Goal: Task Accomplishment & Management: Manage account settings

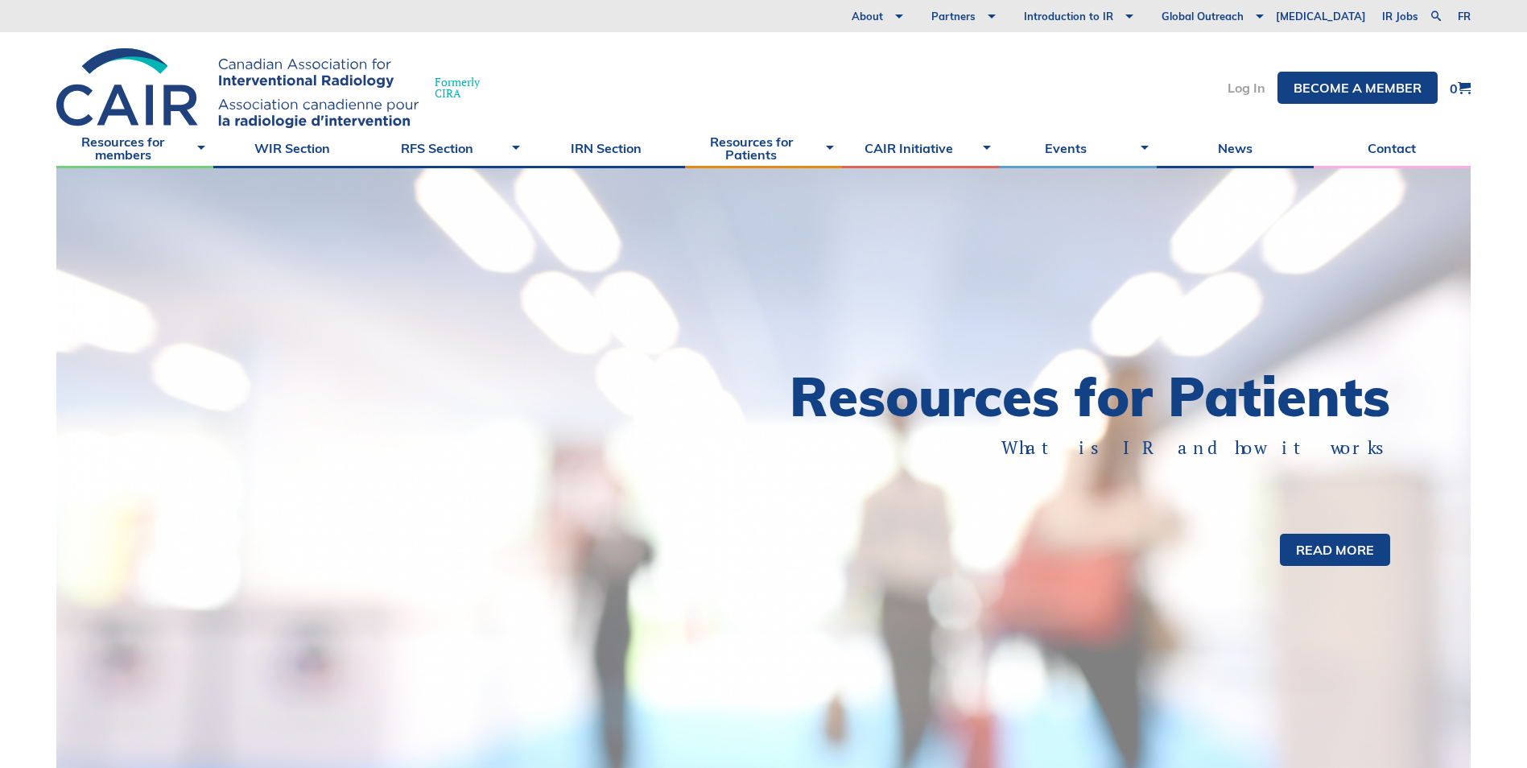
click at [1248, 87] on link "Log In" at bounding box center [1247, 87] width 38 height 13
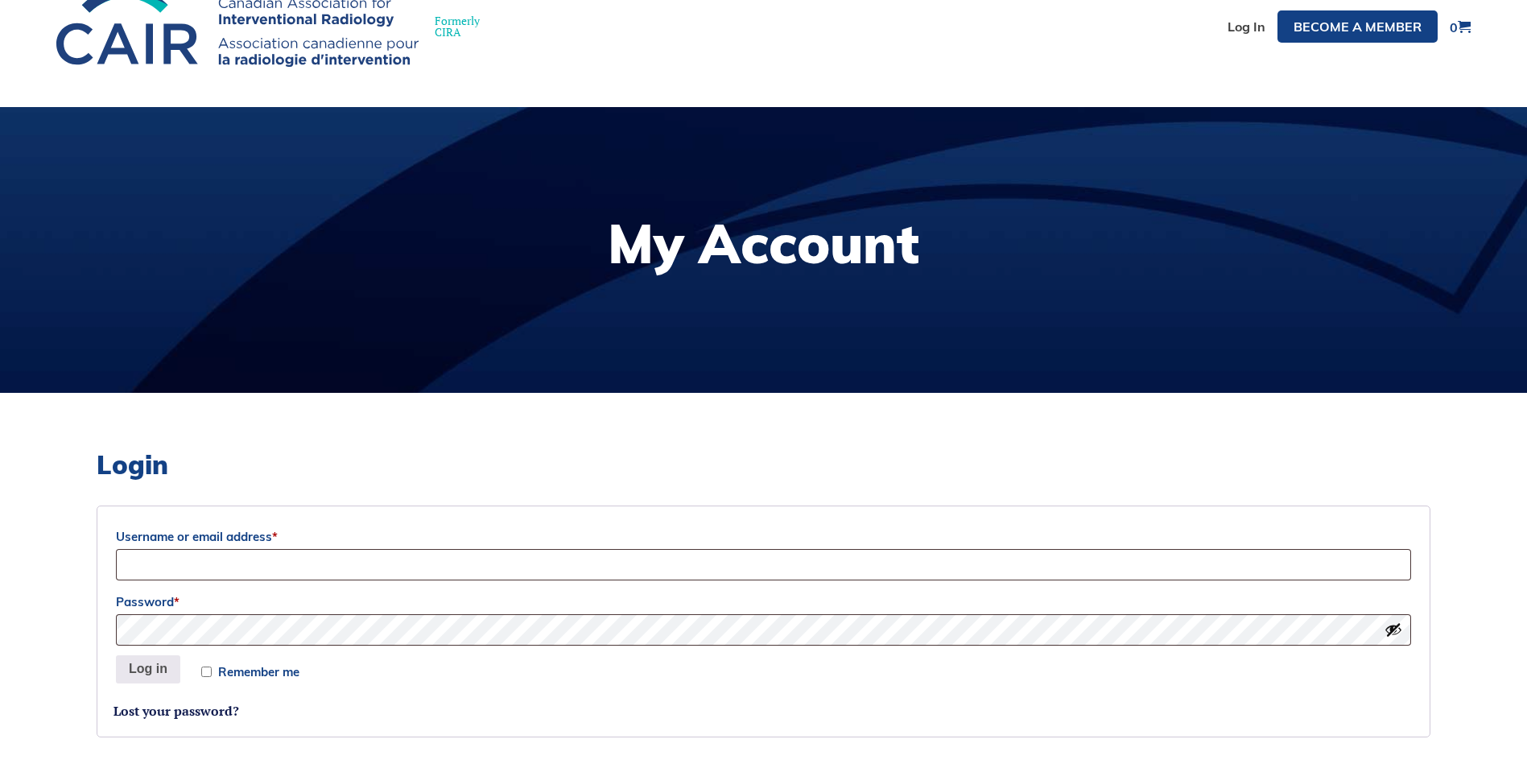
scroll to position [161, 0]
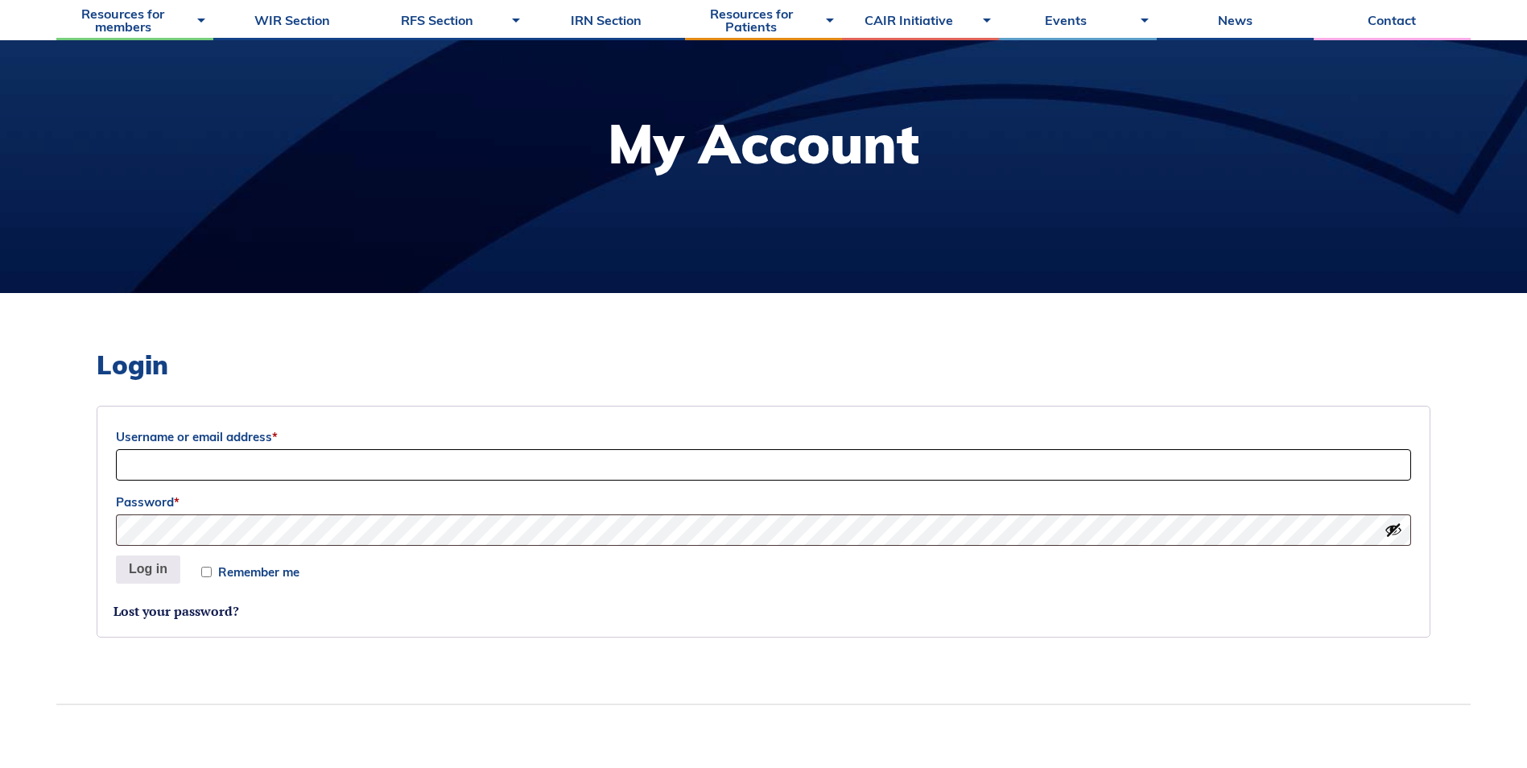
click at [827, 464] on input "Username or email address *" at bounding box center [763, 464] width 1295 height 31
type input "amanda.Beernink@fraserhealth.ca"
click at [207, 569] on input "Remember me" at bounding box center [206, 572] width 10 height 10
checkbox input "true"
click at [122, 573] on button "Log in" at bounding box center [148, 569] width 64 height 29
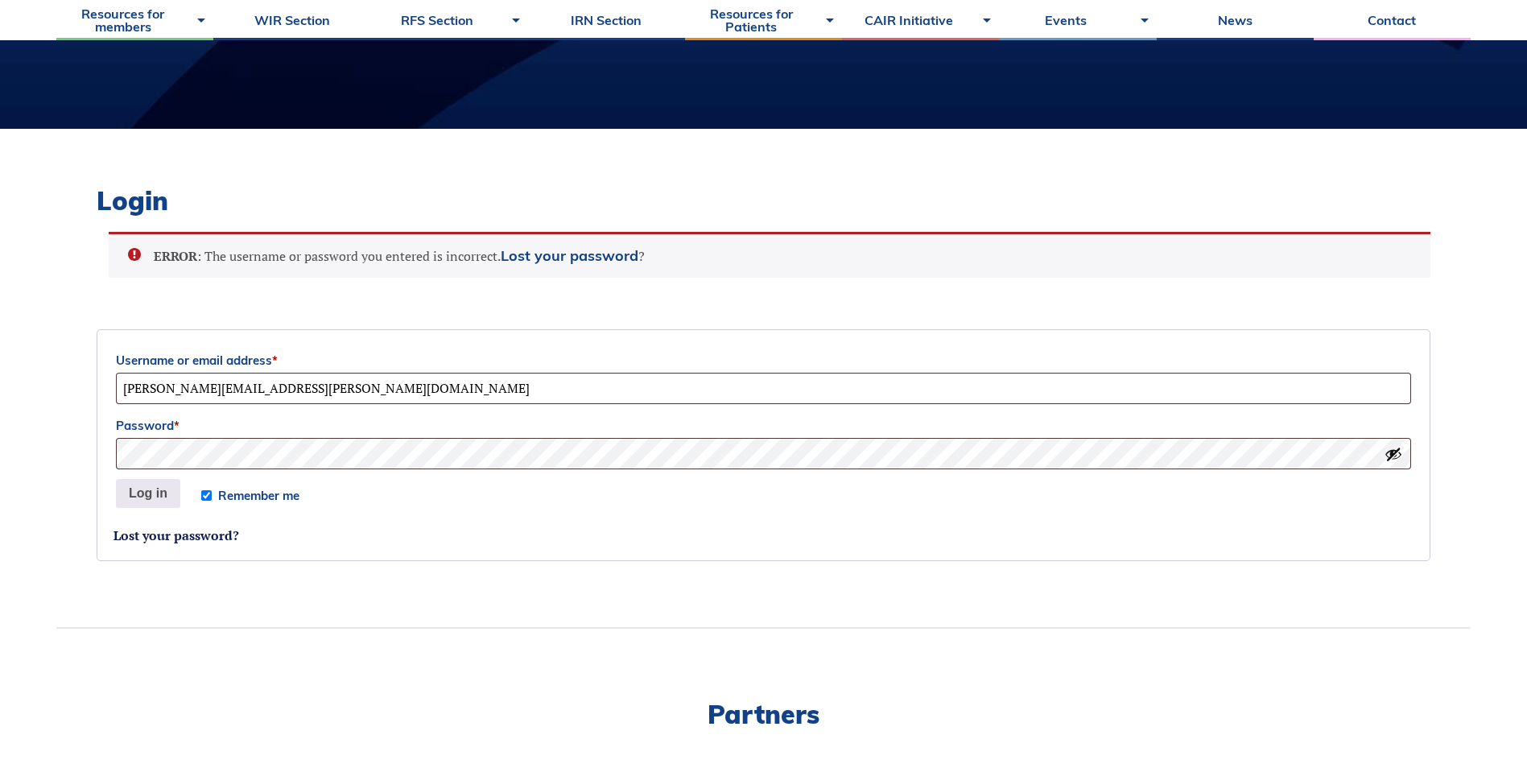
scroll to position [316, 0]
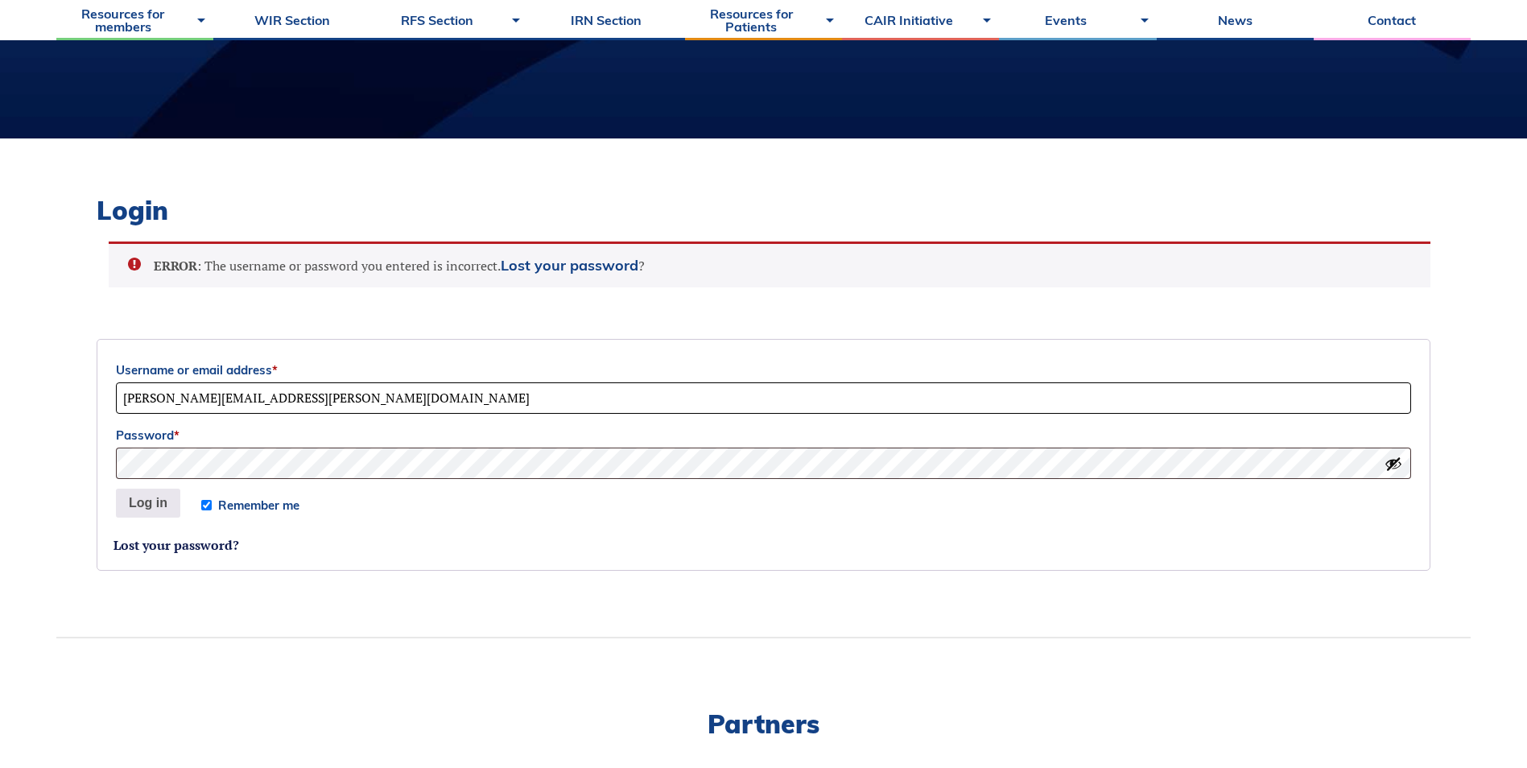
click at [126, 402] on input "amanda.Beernink@fraserhealth.ca" at bounding box center [763, 397] width 1295 height 31
type input "Amanda.Beernink@fraserhealth.ca"
click at [156, 506] on button "Log in" at bounding box center [148, 503] width 64 height 29
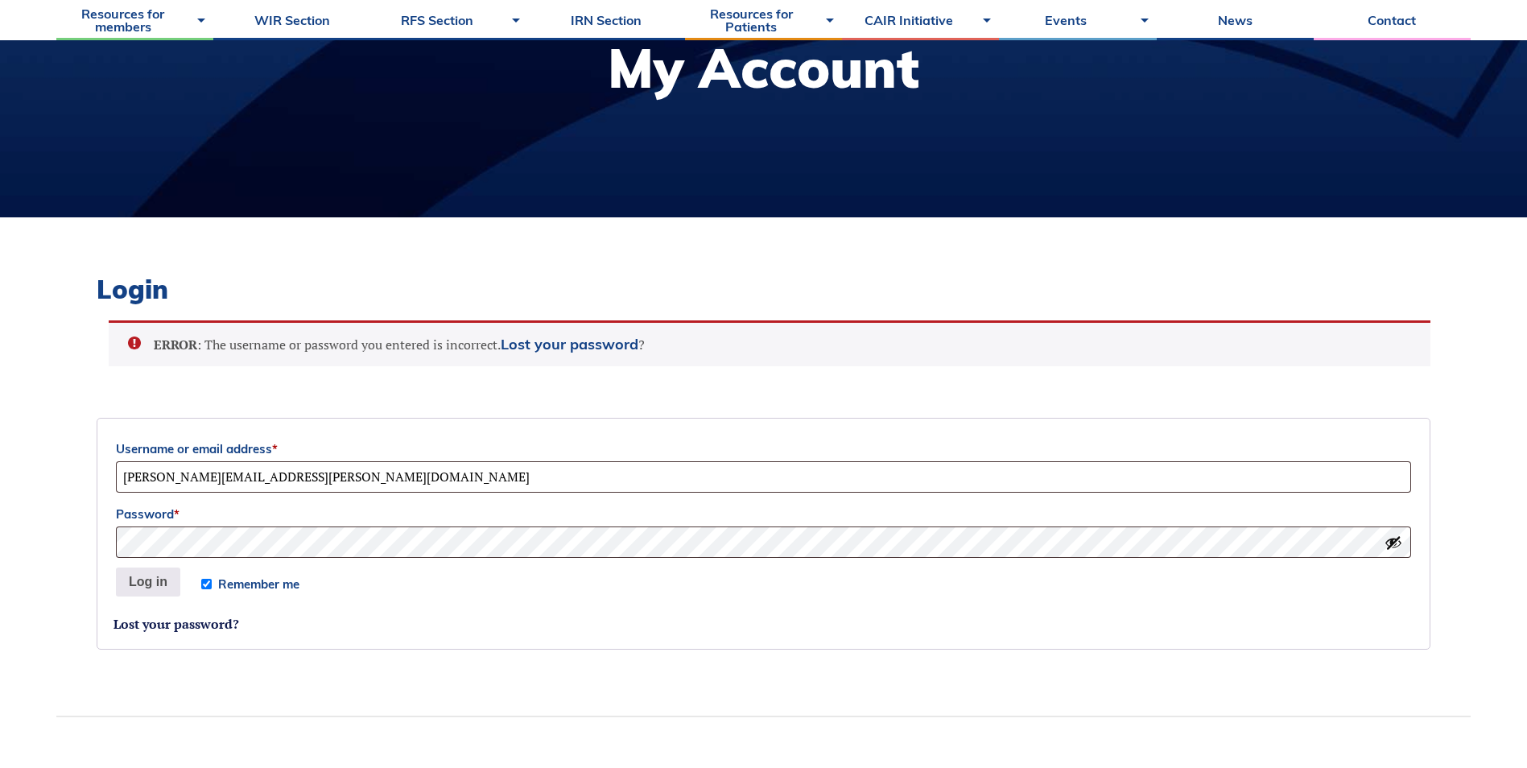
scroll to position [235, 0]
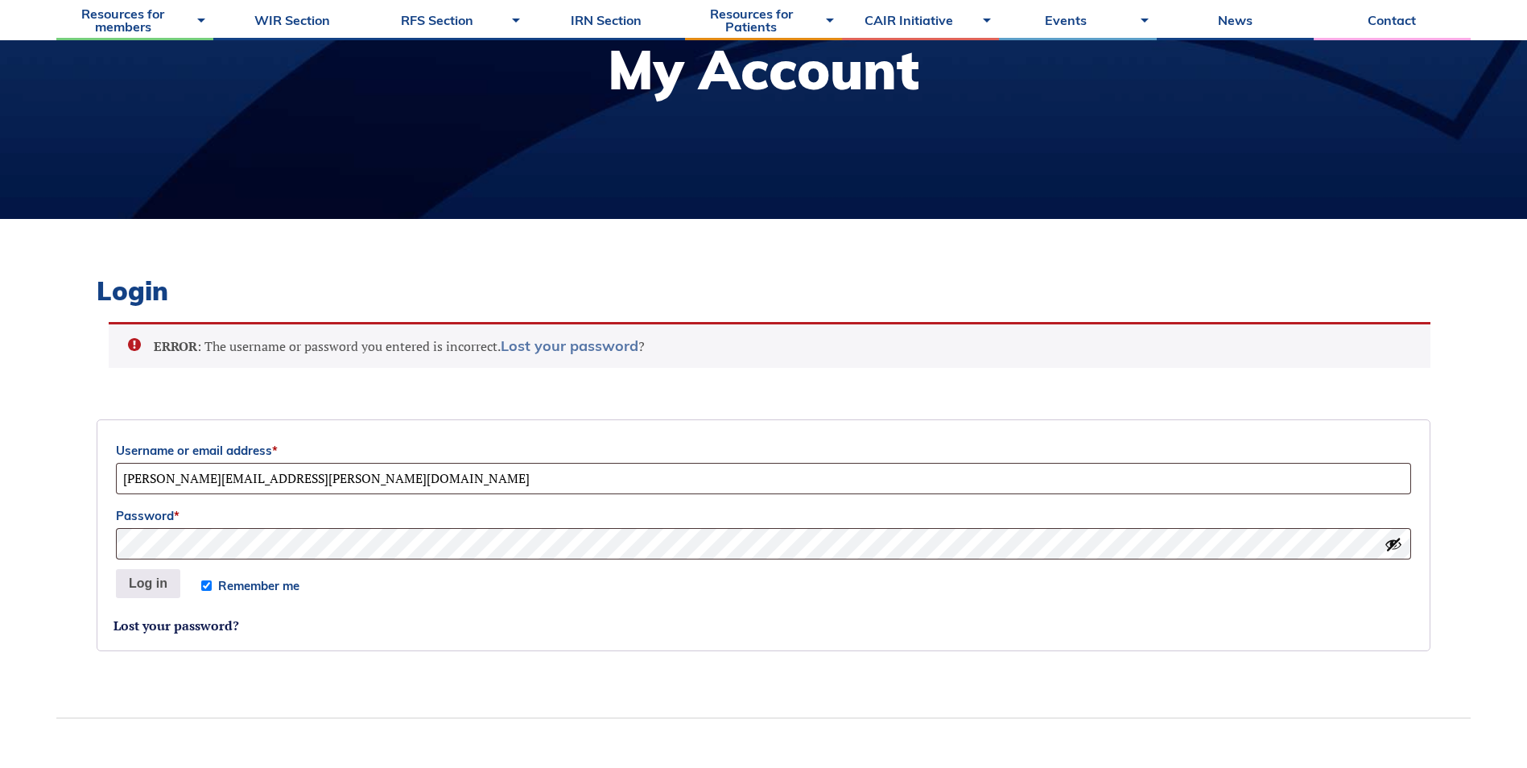
click at [610, 349] on link "Lost your password" at bounding box center [570, 345] width 138 height 19
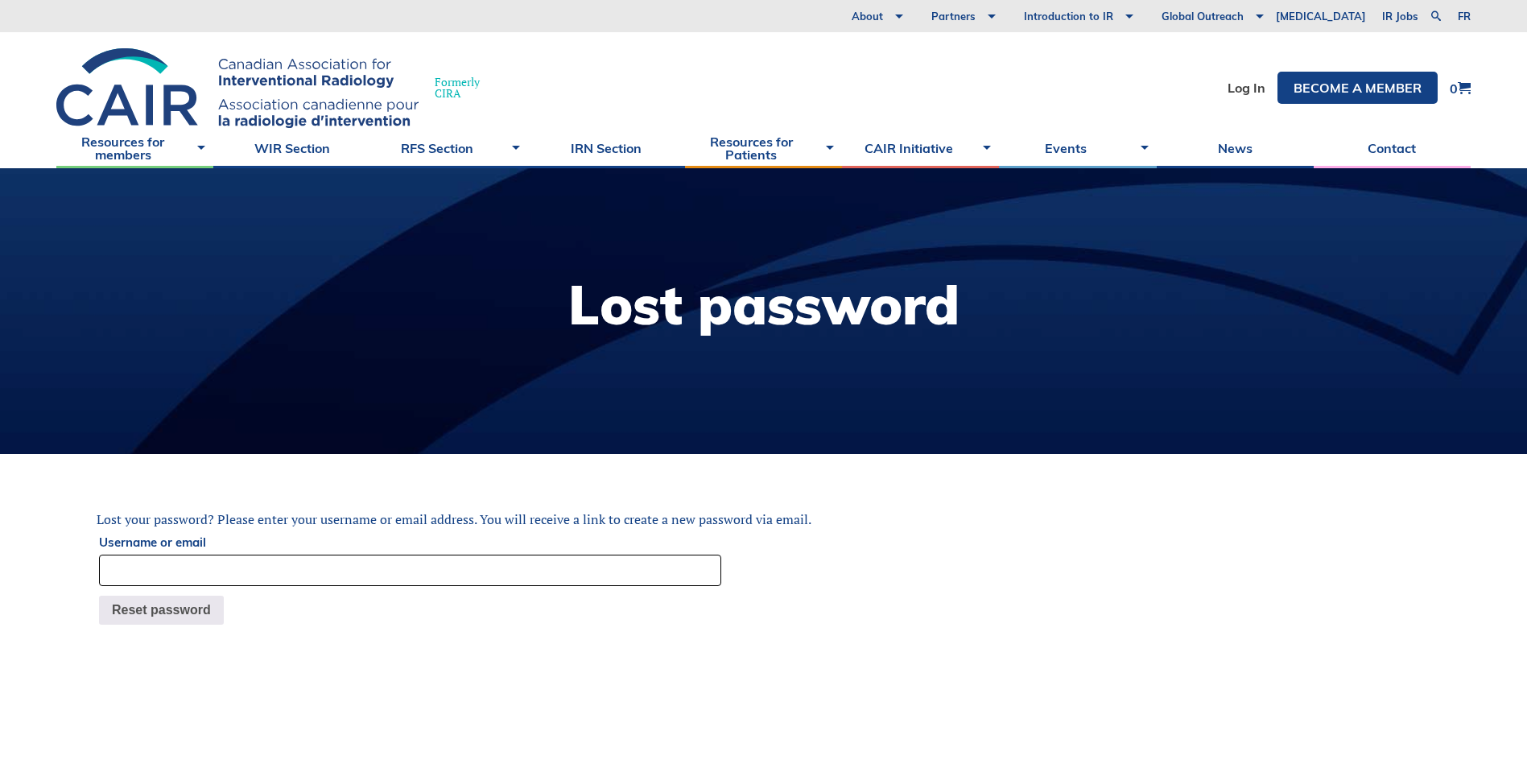
click at [347, 569] on input "Username or email" at bounding box center [410, 570] width 622 height 31
type input "Amanda.Beernink@fraserhealth.ca"
click at [204, 596] on button "Reset password" at bounding box center [161, 610] width 125 height 29
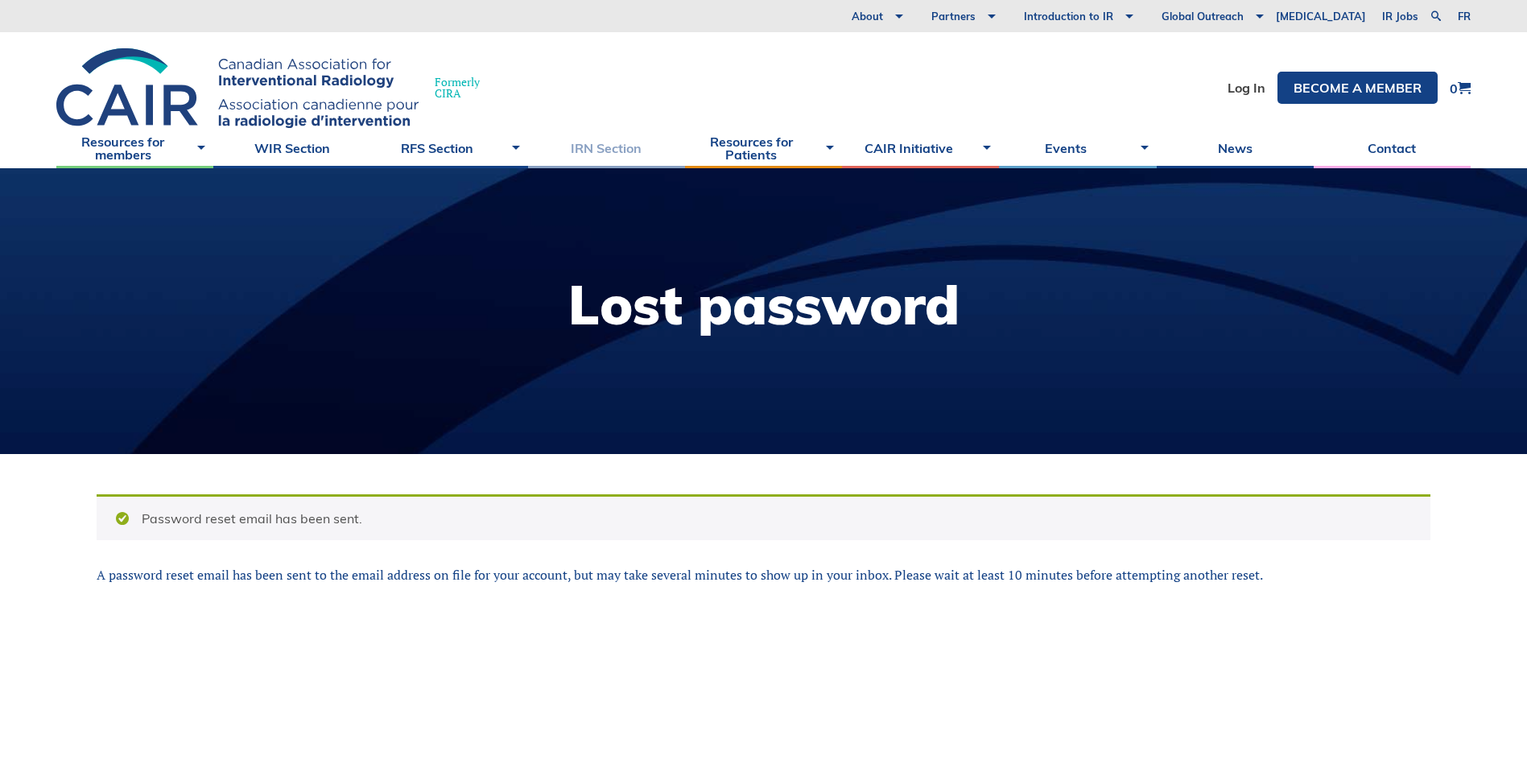
click at [624, 152] on link "IRN Section" at bounding box center [606, 148] width 157 height 40
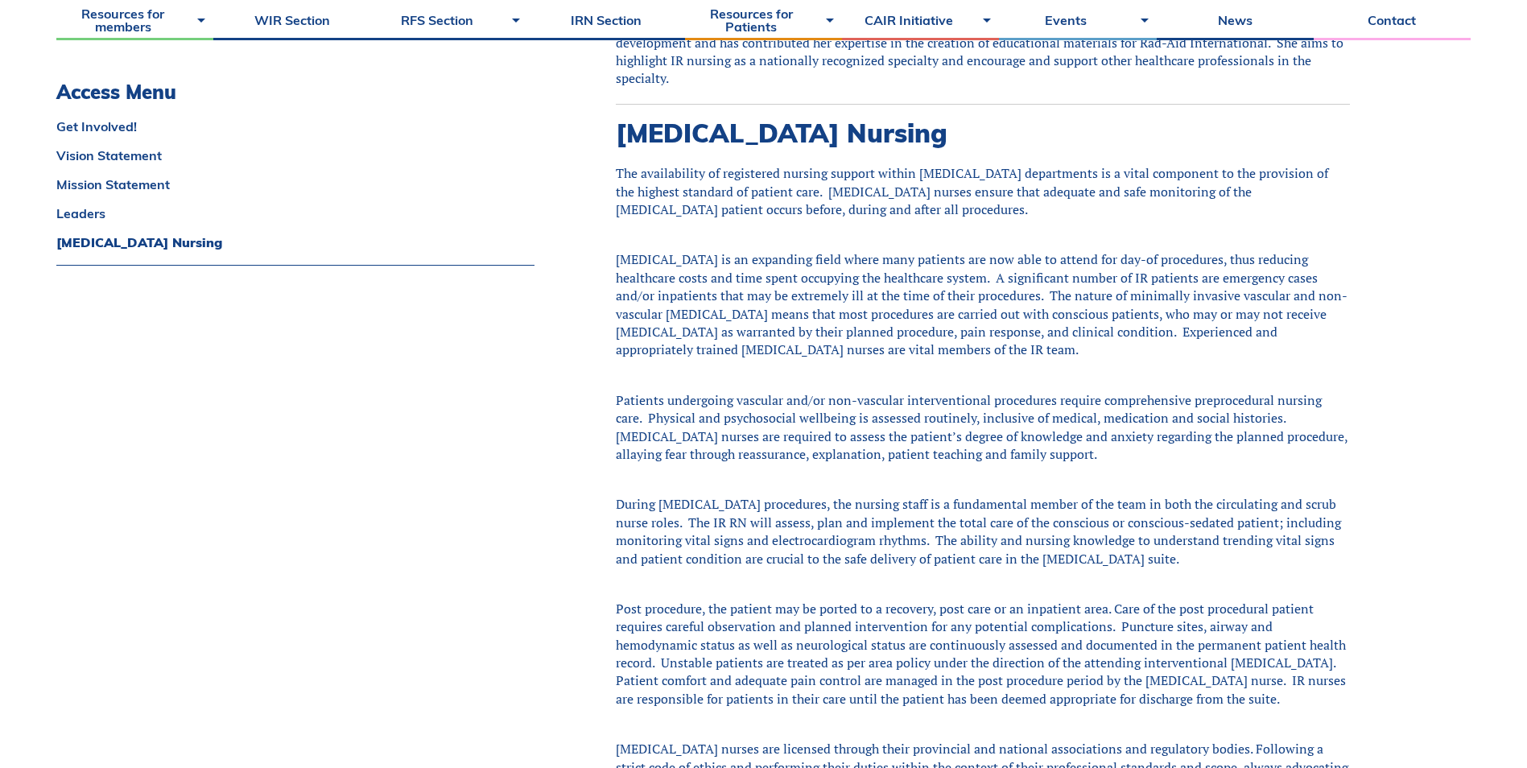
scroll to position [1851, 0]
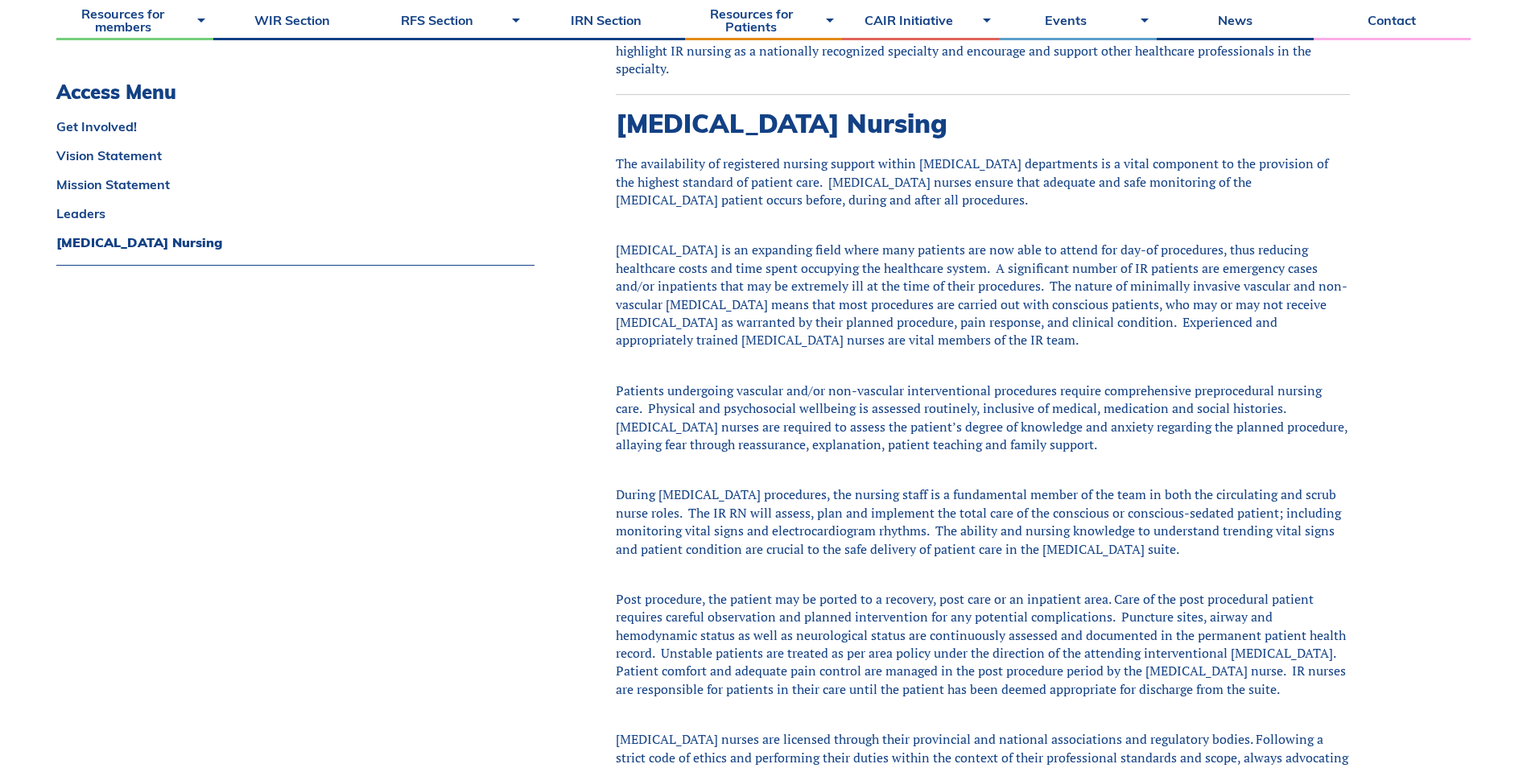
drag, startPoint x: 722, startPoint y: 438, endPoint x: 1296, endPoint y: 477, distance: 575.3
click at [1296, 485] on div "During [MEDICAL_DATA] procedures, the nursing staff is a fundamental member of …" at bounding box center [983, 521] width 734 height 72
drag, startPoint x: 1296, startPoint y: 477, endPoint x: 1226, endPoint y: 462, distance: 71.5
copy div "The IR RN will assess, plan and implement the total care of the conscious or co…"
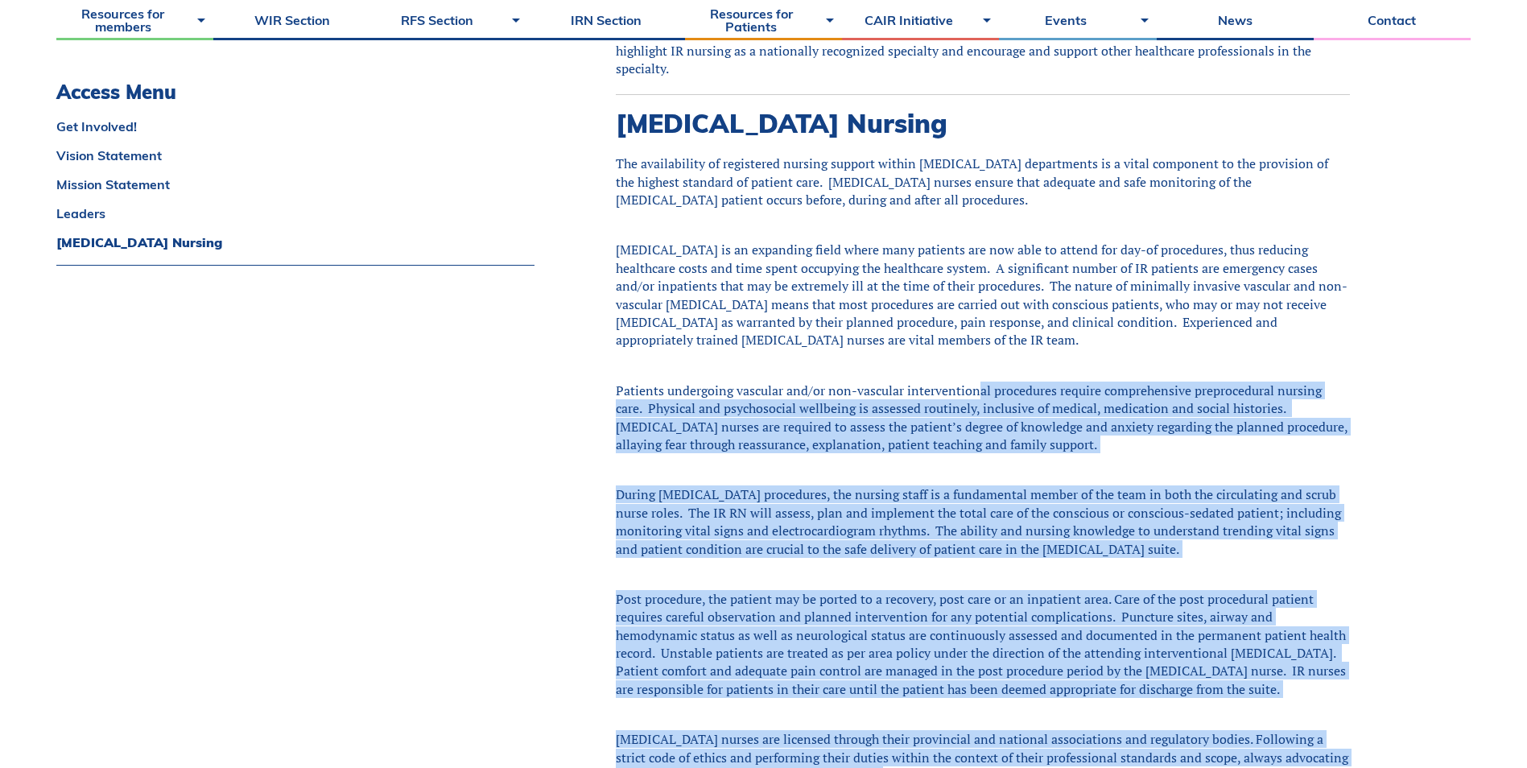
drag, startPoint x: 1155, startPoint y: 763, endPoint x: 1152, endPoint y: 809, distance: 46.0
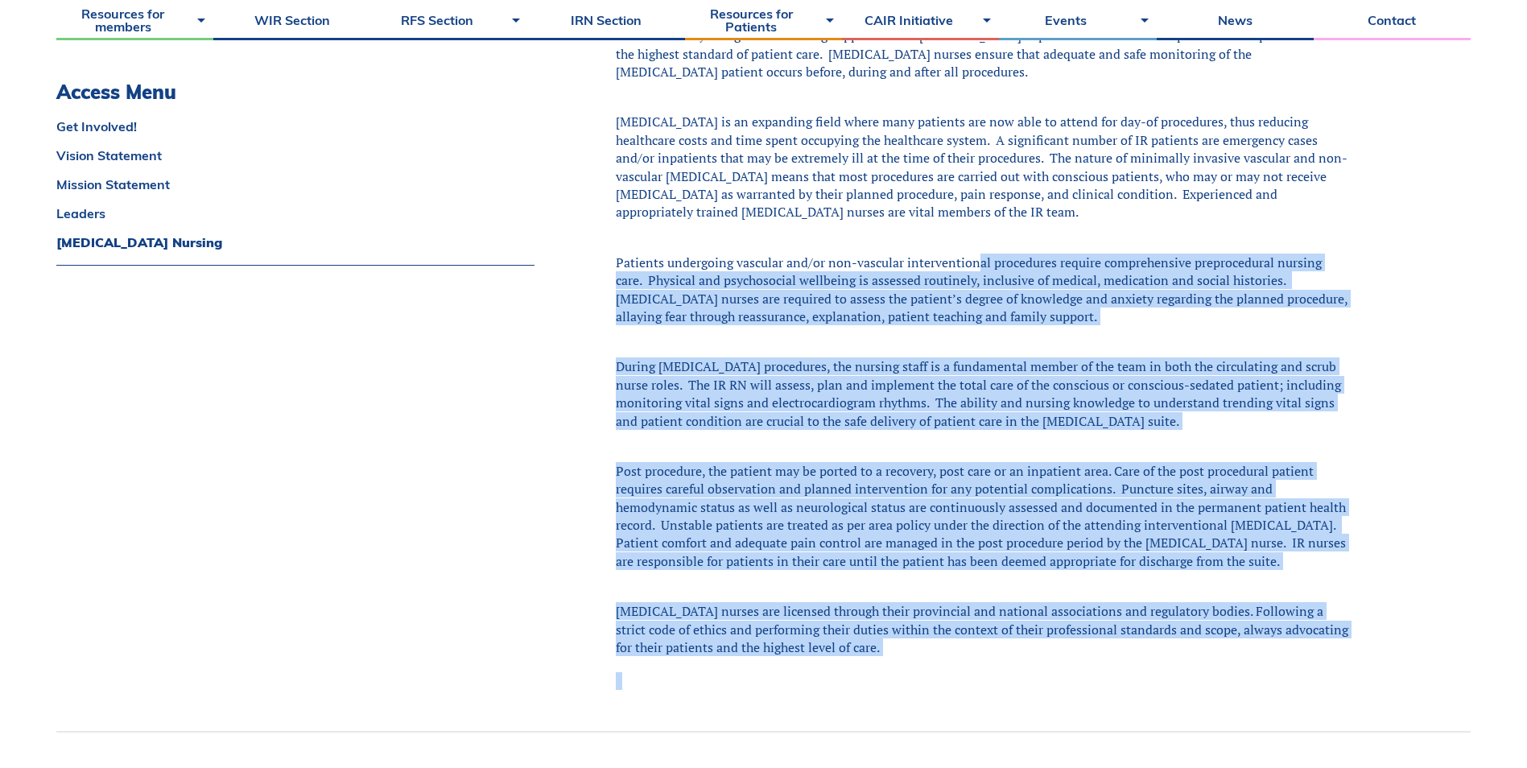
click at [940, 514] on div "The availability of registered nursing support within interventional radiology …" at bounding box center [983, 341] width 734 height 629
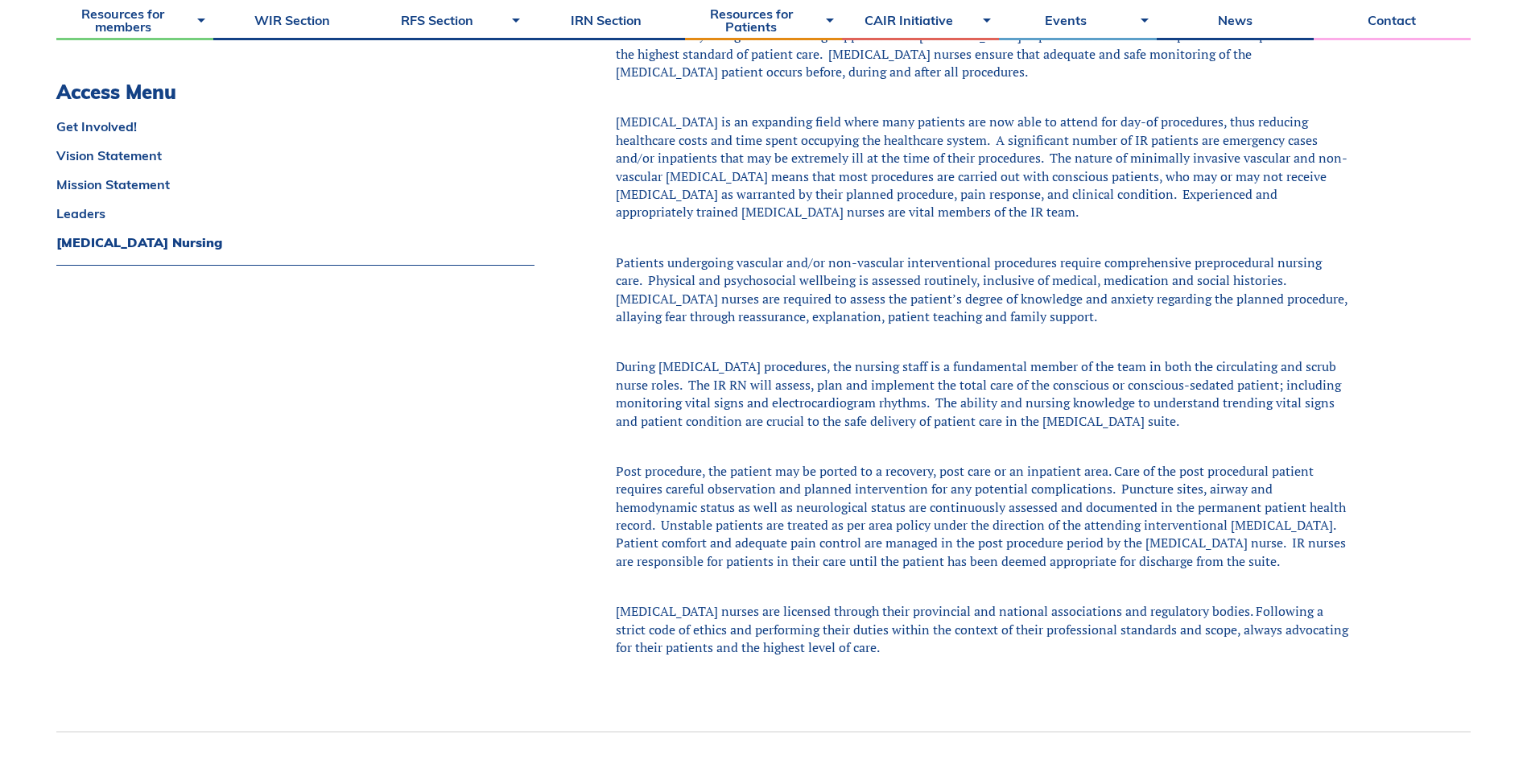
drag, startPoint x: 1300, startPoint y: 488, endPoint x: 585, endPoint y: 486, distance: 714.8
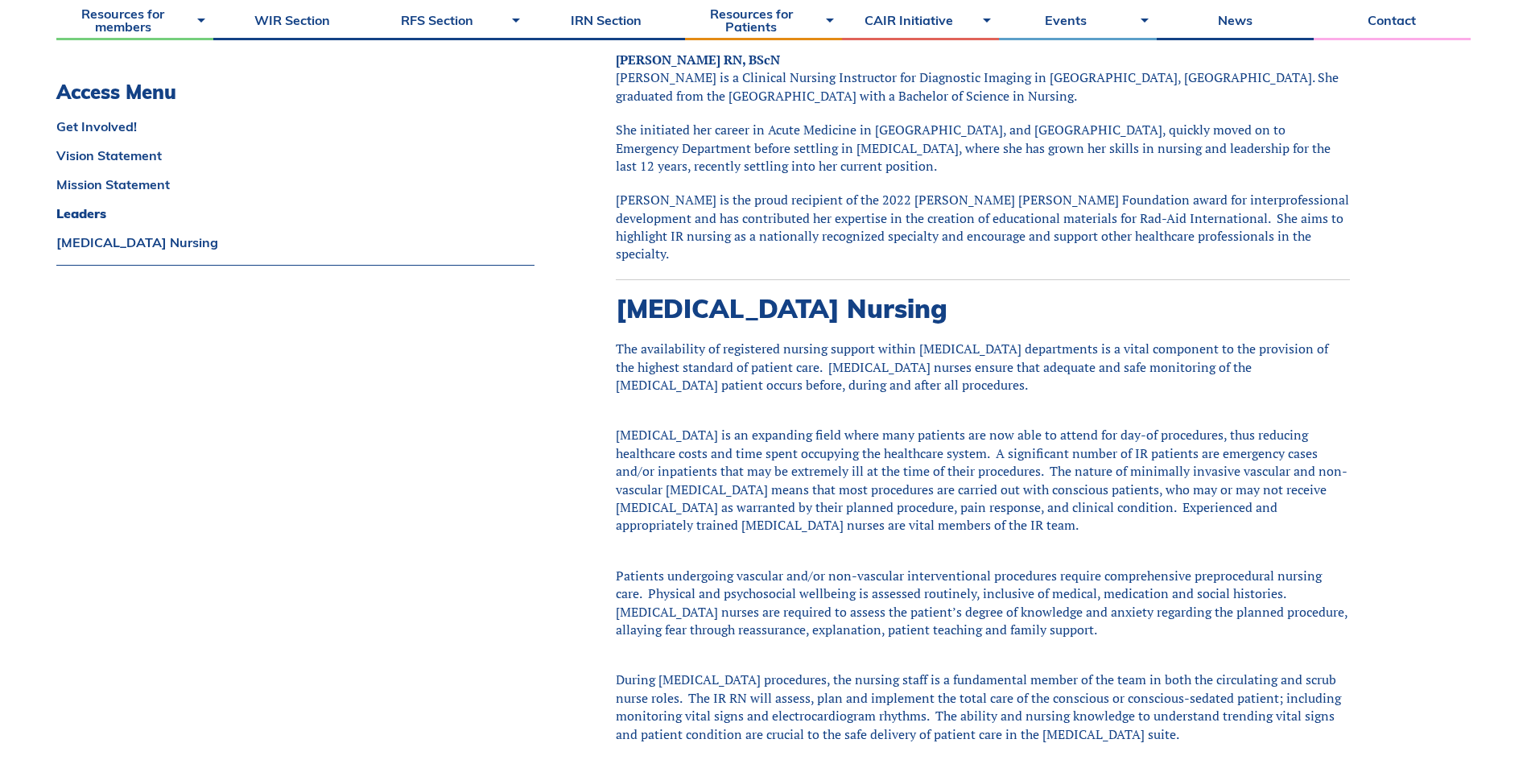
scroll to position [1690, 0]
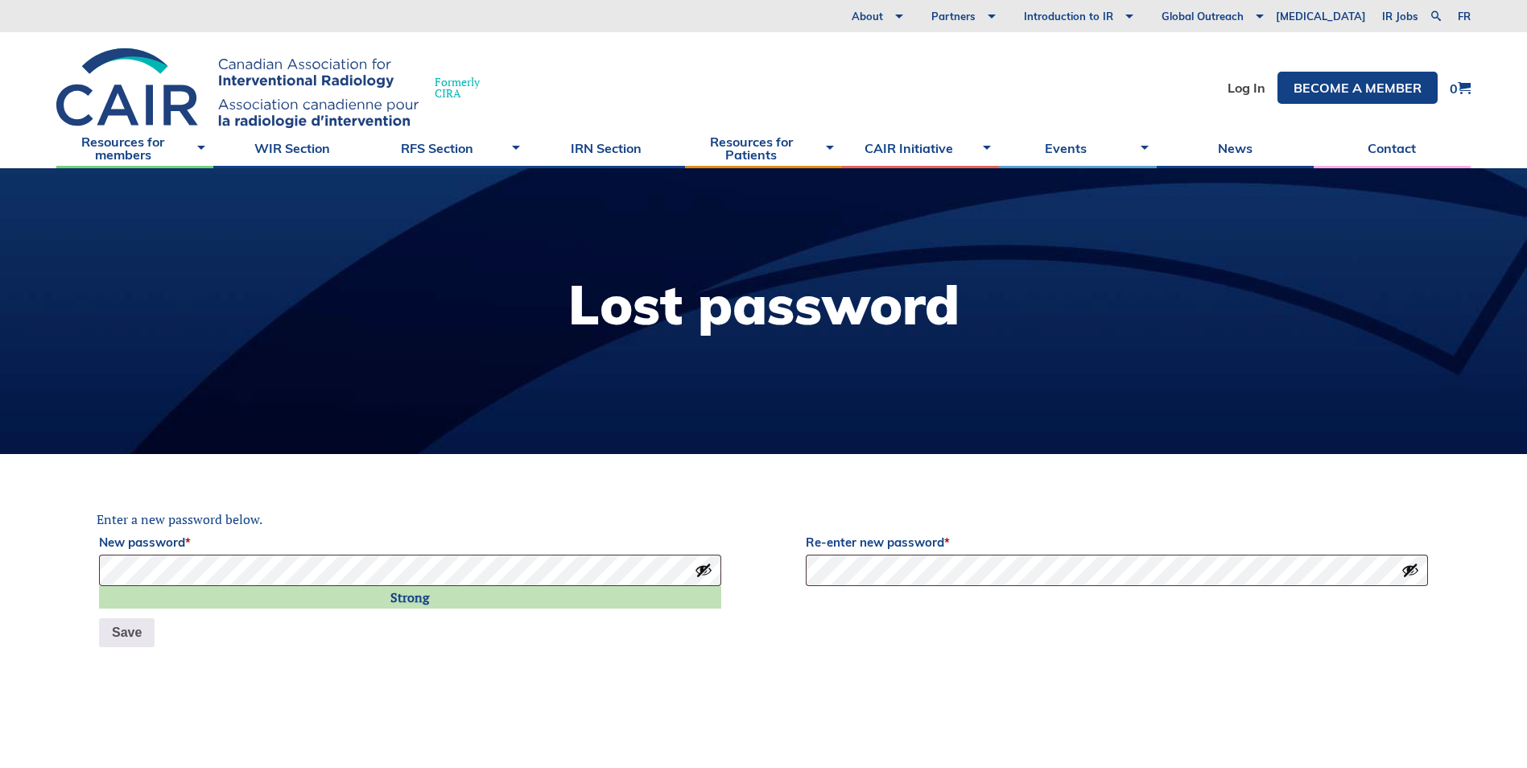
click at [695, 571] on button "Show password" at bounding box center [704, 570] width 18 height 18
click at [1404, 576] on button "Show password" at bounding box center [1410, 570] width 18 height 18
click at [114, 642] on button "Save" at bounding box center [127, 632] width 56 height 29
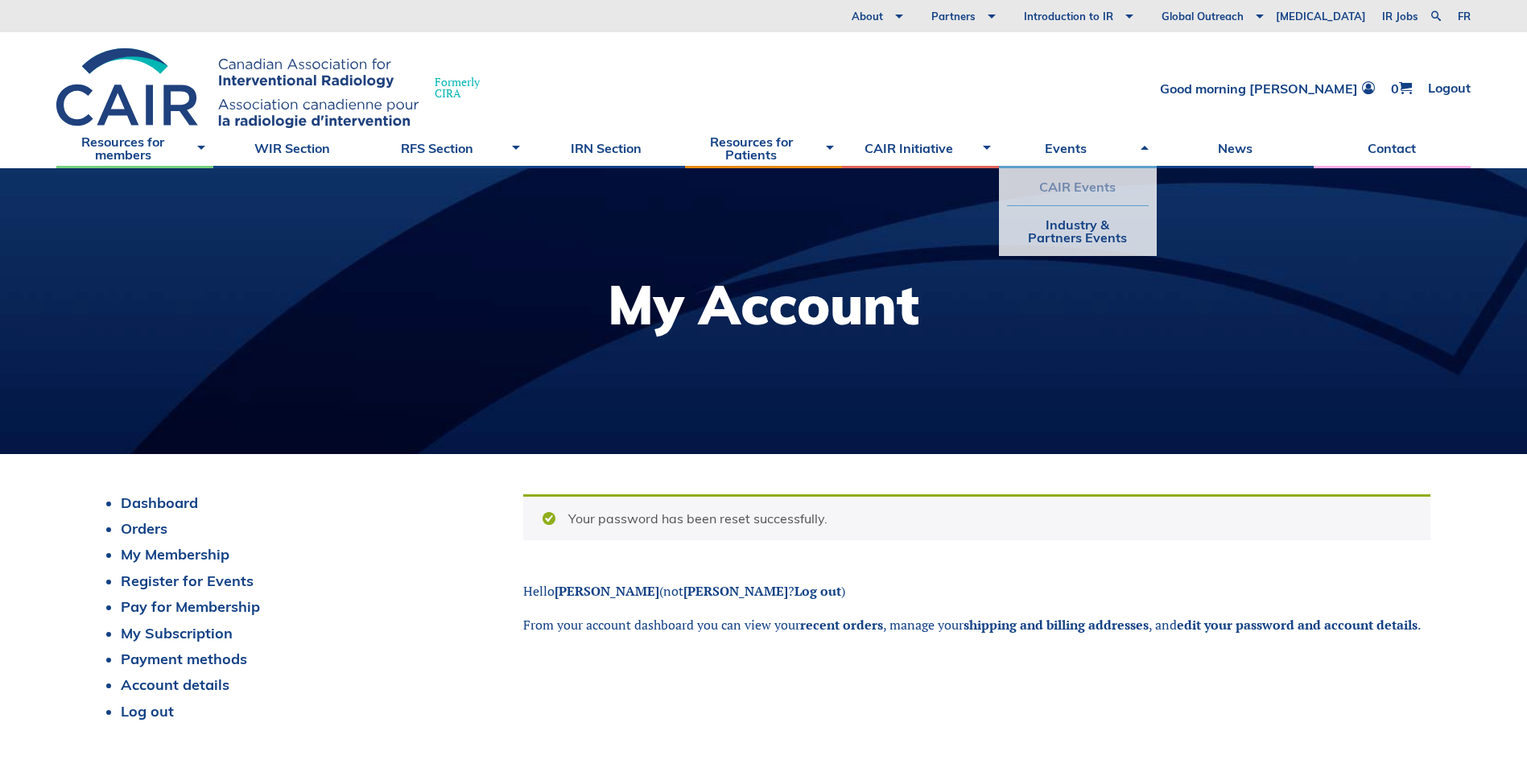
click at [1077, 190] on link "CAIR Events" at bounding box center [1077, 186] width 141 height 37
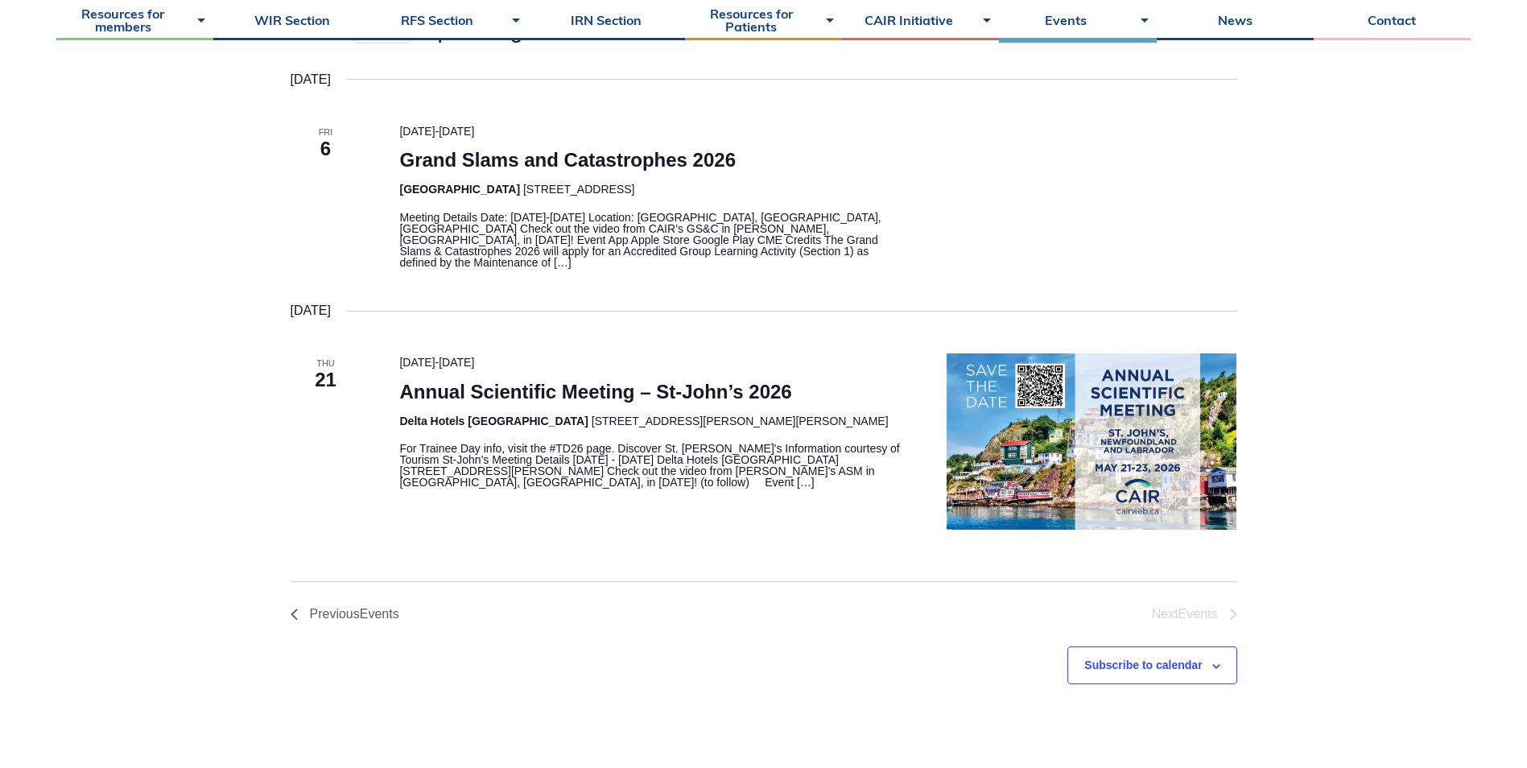
scroll to position [322, 0]
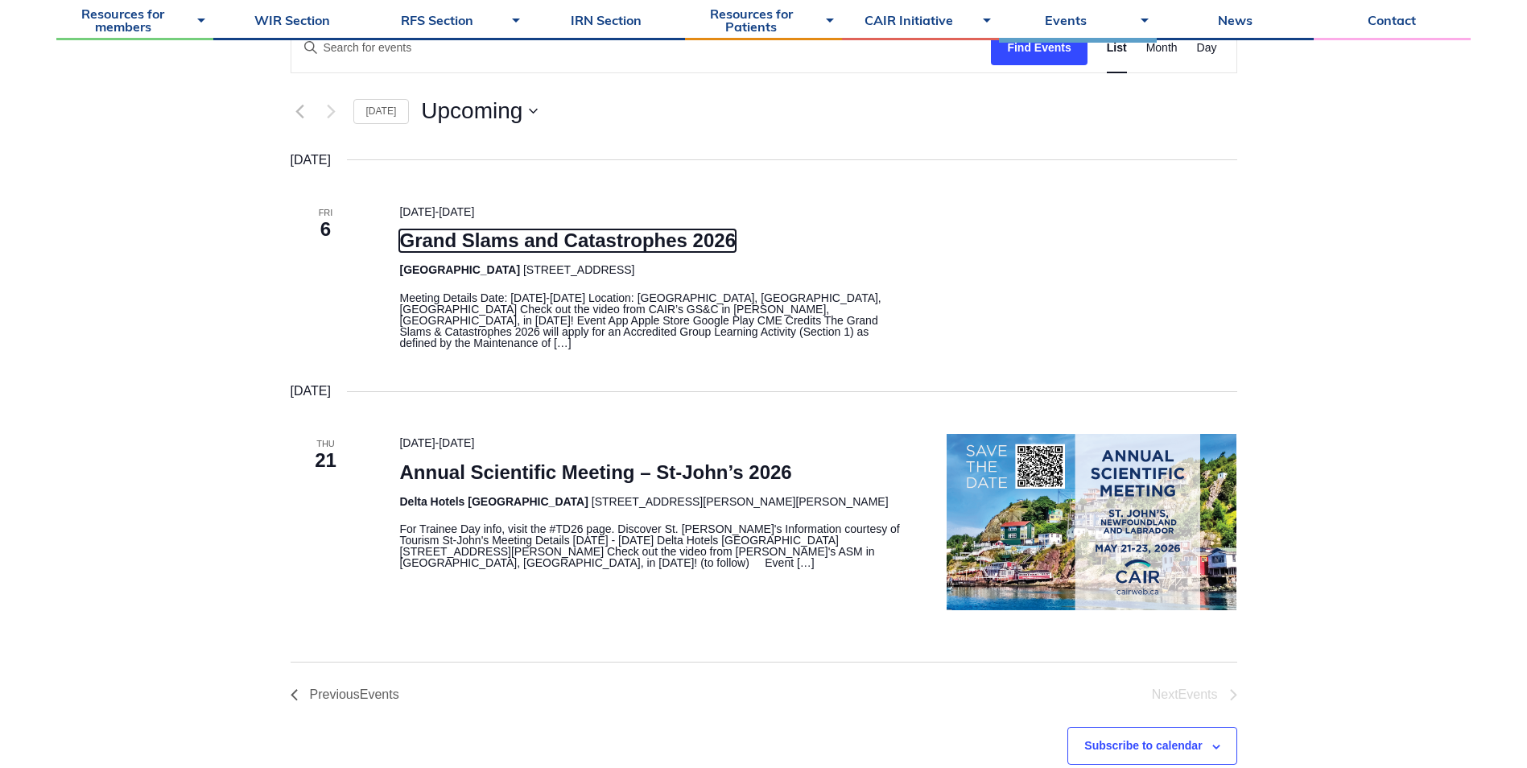
click at [637, 236] on link "Grand Slams and Catastrophes 2026" at bounding box center [567, 240] width 336 height 23
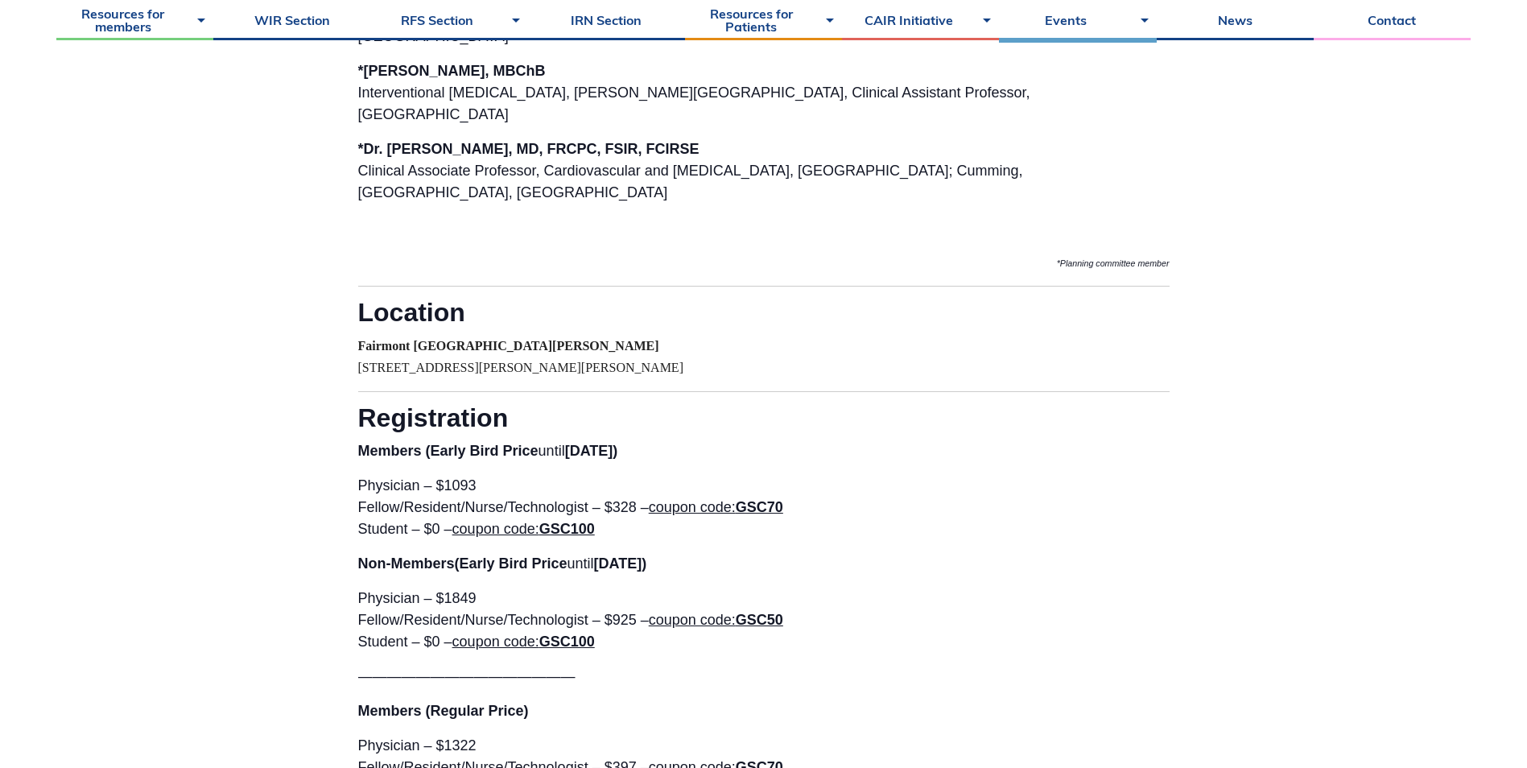
scroll to position [2415, 0]
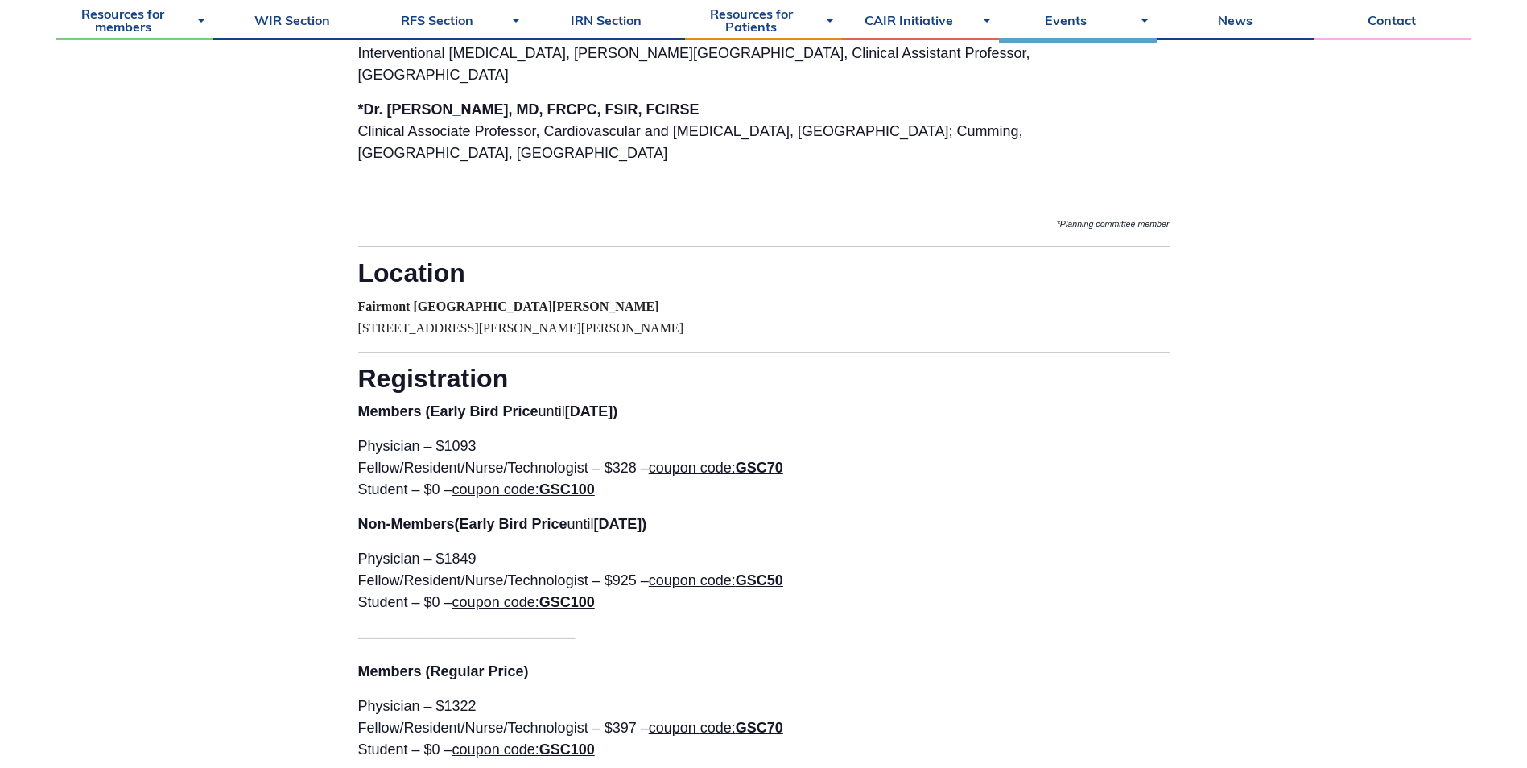
click at [623, 448] on p "Physician – $1093 Fellow/Resident/Nurse/Technologist – $328 – coupon code: GSC7…" at bounding box center [763, 467] width 811 height 65
click at [644, 444] on p "Physician – $1093 Fellow/Resident/Nurse/Technologist – $328 – coupon code: GSC7…" at bounding box center [763, 467] width 811 height 65
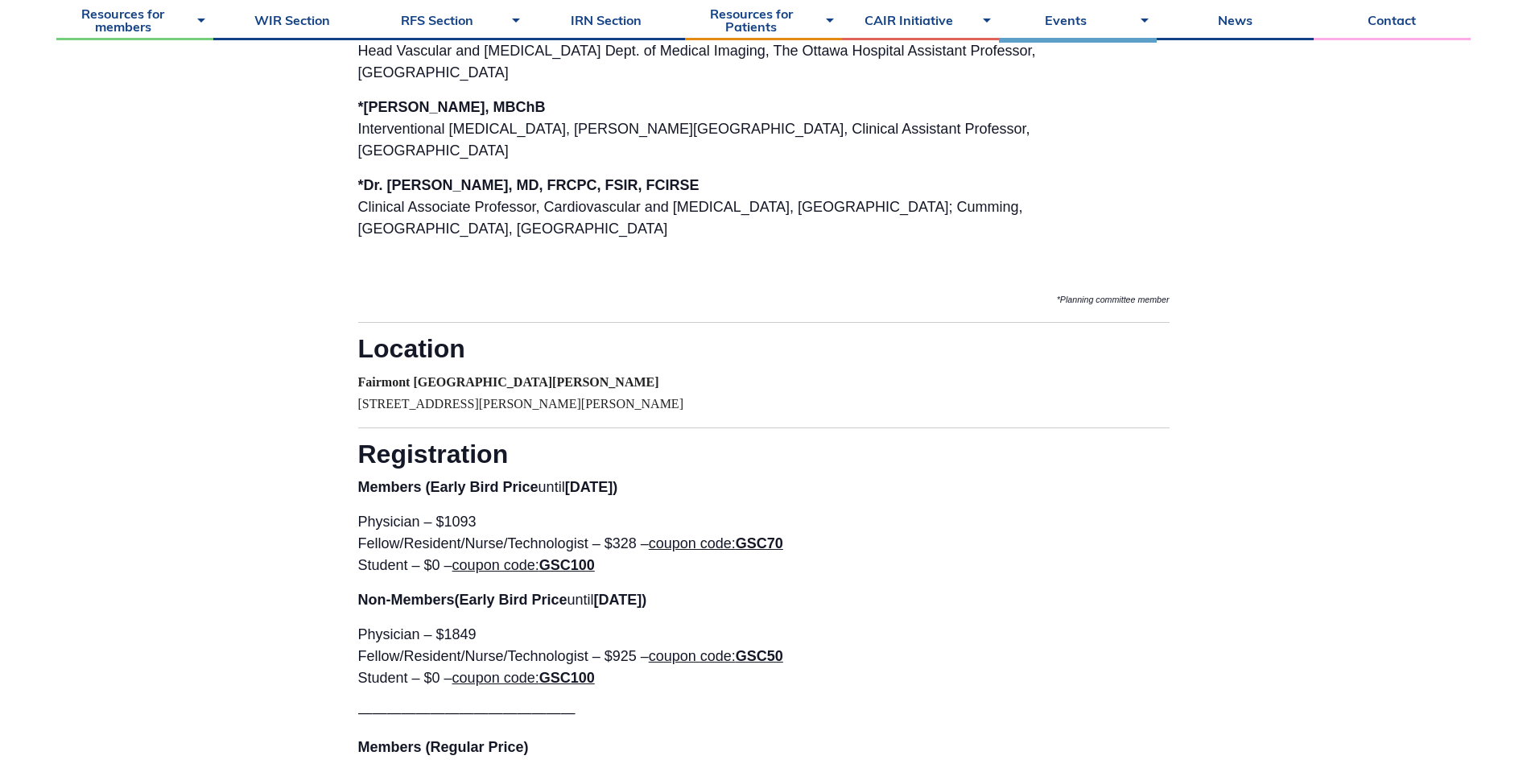
scroll to position [2576, 0]
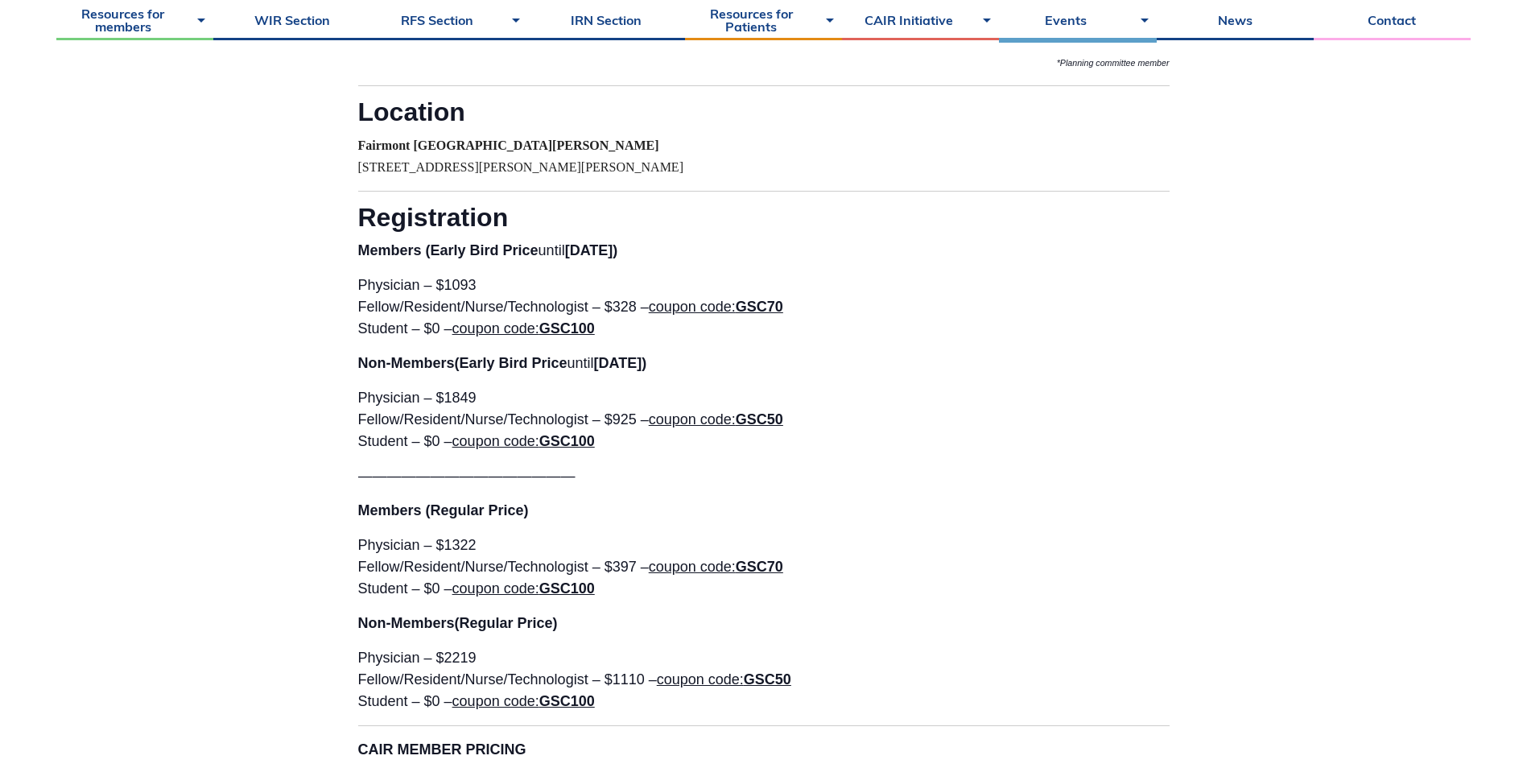
click at [757, 299] on strong "GSC70" at bounding box center [759, 307] width 47 height 16
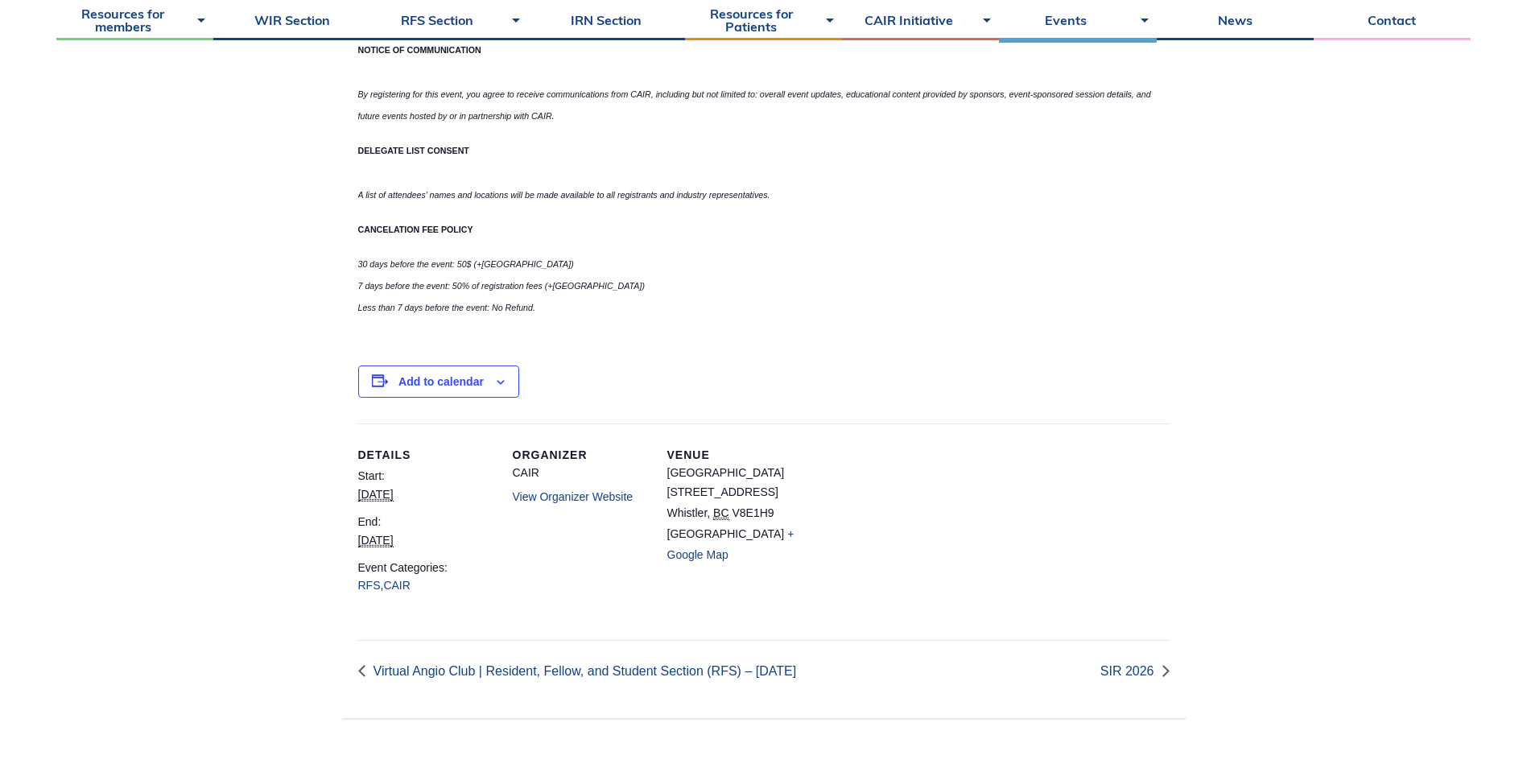
scroll to position [4991, 0]
click at [614, 27] on link "IRN Section" at bounding box center [606, 20] width 157 height 40
